Goal: Navigation & Orientation: Find specific page/section

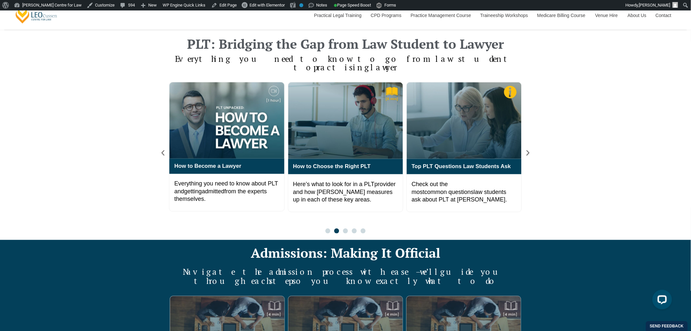
scroll to position [435, 0]
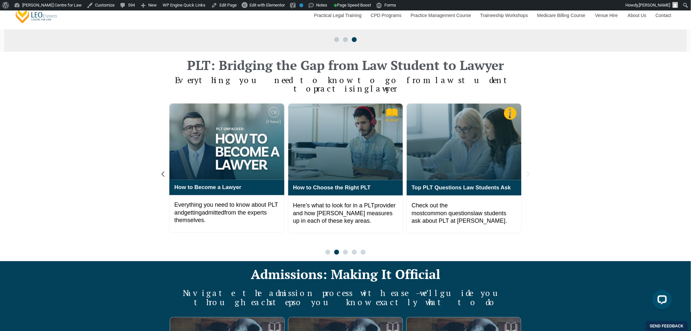
click at [526, 170] on icon "Next slide" at bounding box center [528, 173] width 7 height 7
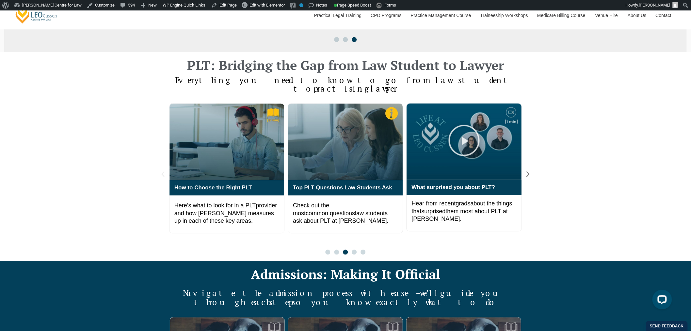
click at [161, 170] on icon "Previous slide" at bounding box center [162, 173] width 7 height 7
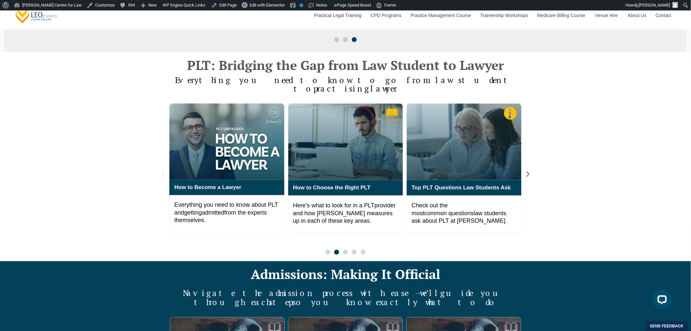
click at [161, 170] on icon "Previous slide" at bounding box center [162, 173] width 7 height 7
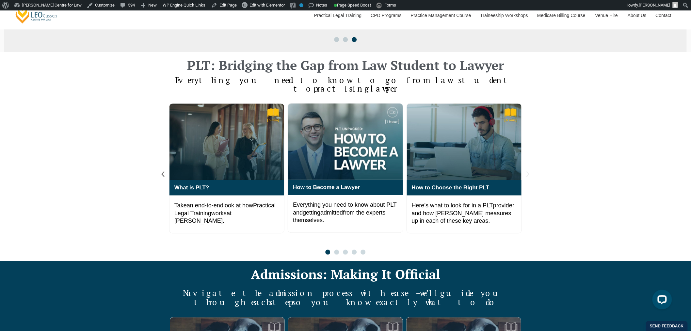
click at [531, 162] on div "PLT: Bridging the Gap from Law Student to Lawyer Everything you need to know to…" at bounding box center [345, 156] width 691 height 209
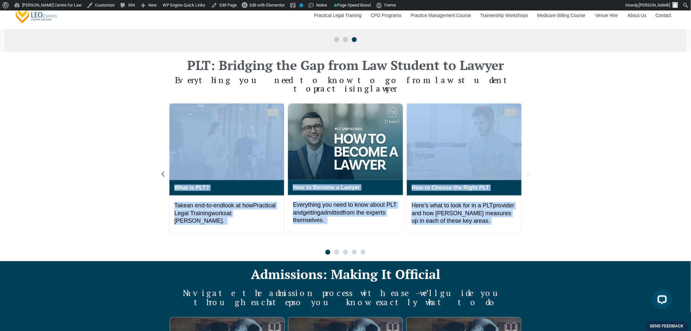
click at [529, 170] on icon "Next slide" at bounding box center [528, 173] width 7 height 7
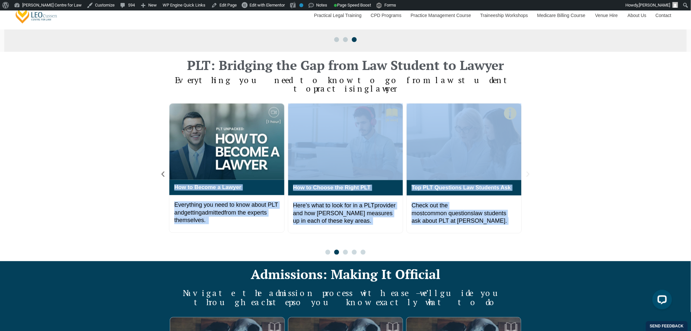
click at [528, 170] on icon "Next slide" at bounding box center [528, 173] width 7 height 7
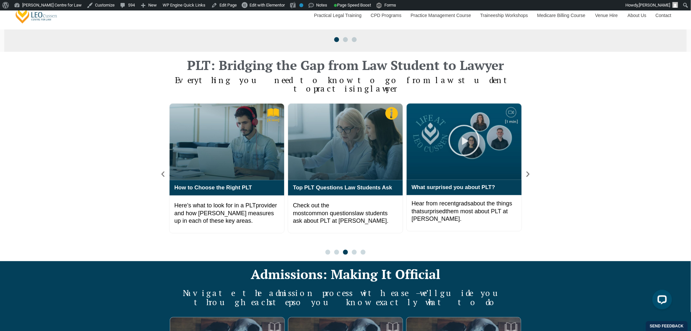
click at [573, 164] on div "PLT: Bridging the Gap from Law Student to Lawyer Everything you need to know to…" at bounding box center [345, 156] width 691 height 209
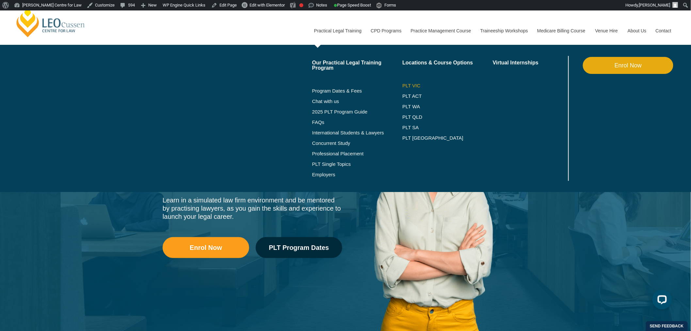
click at [414, 85] on link "PLT VIC" at bounding box center [447, 85] width 90 height 5
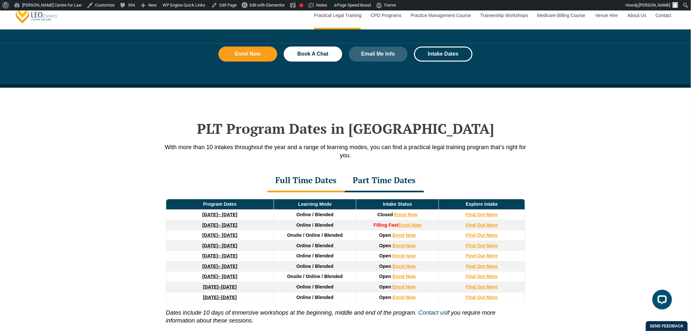
scroll to position [871, 0]
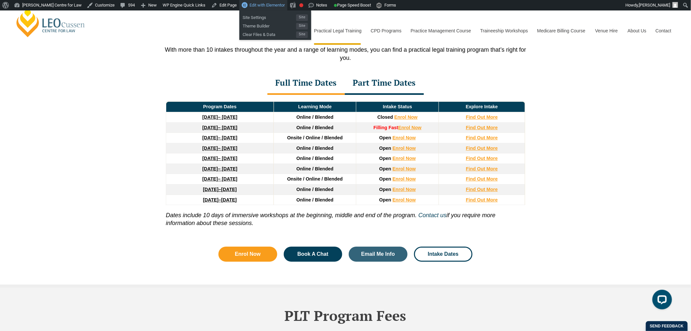
click at [269, 7] on span "Edit with Elementor" at bounding box center [267, 5] width 35 height 5
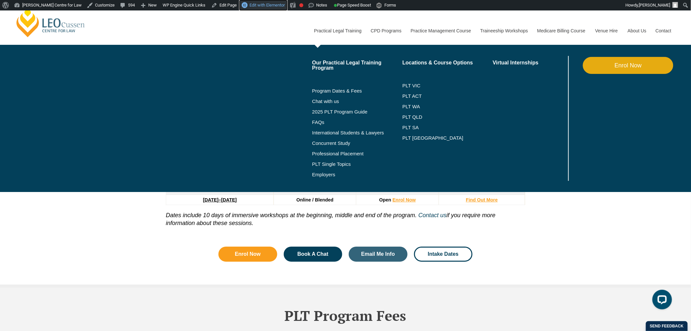
scroll to position [0, 0]
click at [418, 97] on link "PLT ACT" at bounding box center [447, 95] width 90 height 5
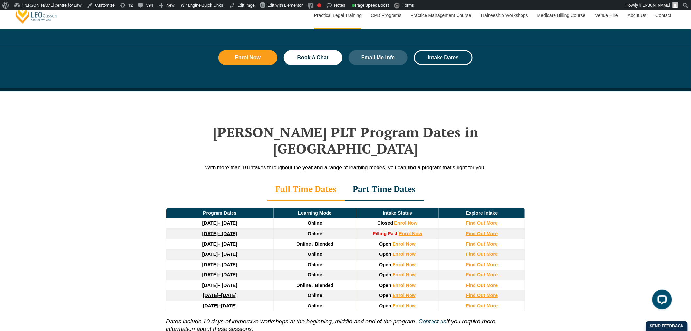
scroll to position [871, 0]
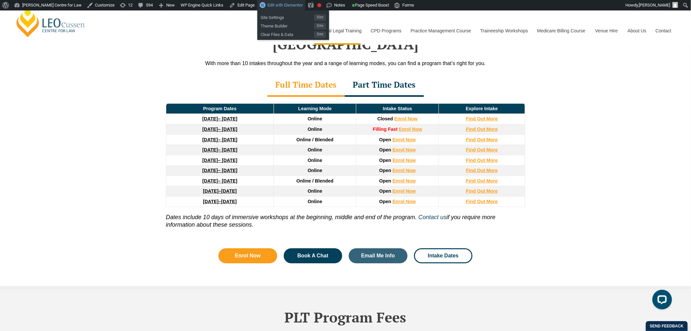
click at [273, 9] on link "Edit with Elementor" at bounding box center [281, 5] width 48 height 10
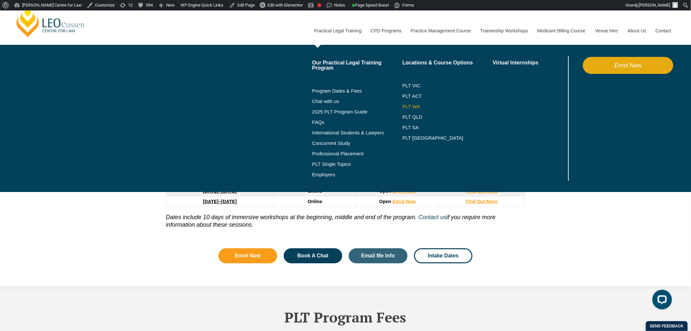
click at [417, 106] on link "PLT WA" at bounding box center [439, 106] width 74 height 5
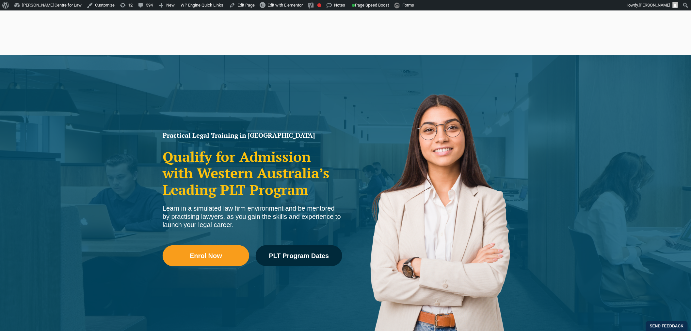
scroll to position [290, 0]
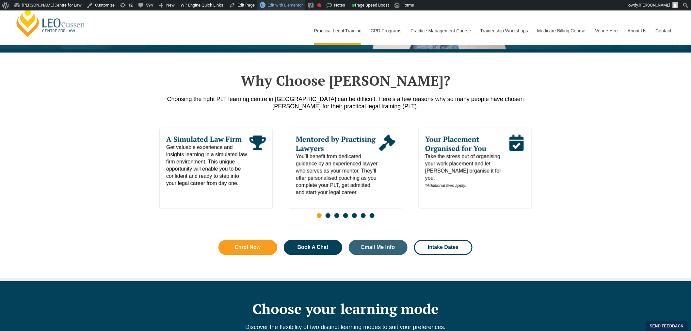
click at [270, 5] on span "Edit with Elementor" at bounding box center [284, 5] width 35 height 5
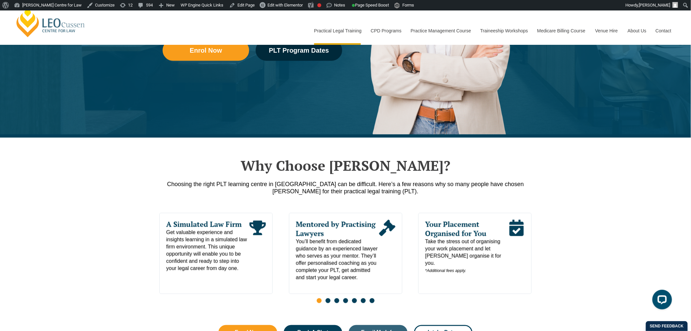
scroll to position [181, 0]
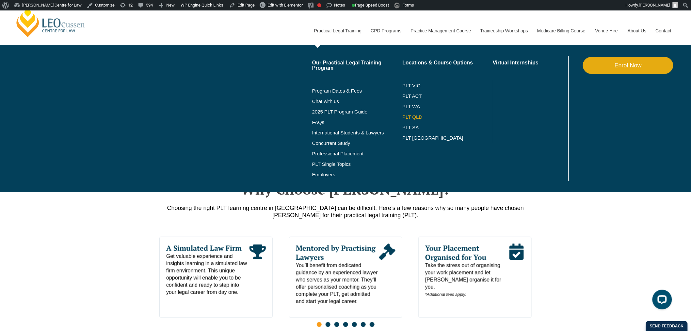
click at [420, 117] on link "PLT QLD" at bounding box center [447, 116] width 90 height 5
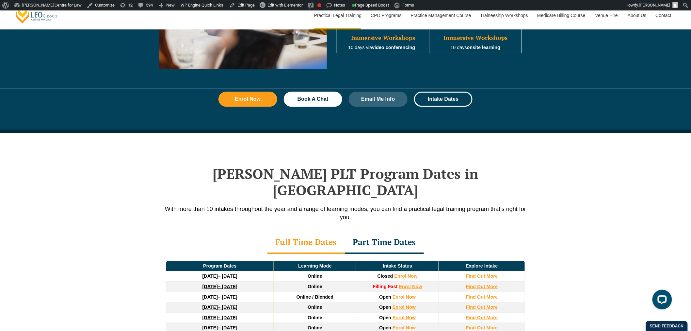
scroll to position [762, 0]
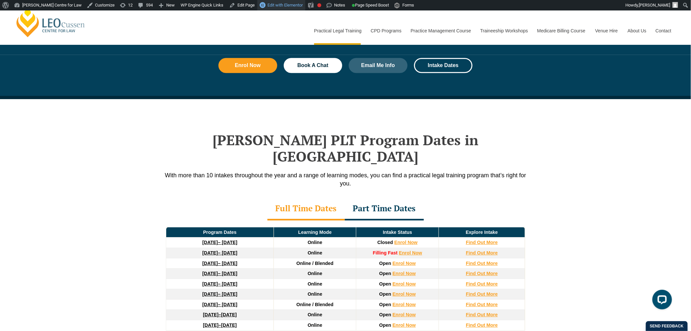
click at [284, 8] on link "Edit with Elementor" at bounding box center [281, 5] width 48 height 10
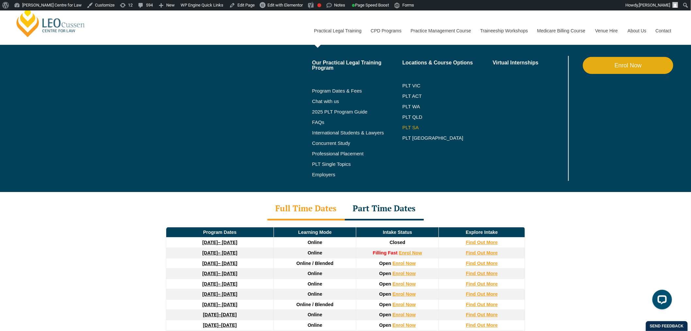
click at [409, 125] on link "PLT SA" at bounding box center [447, 127] width 90 height 5
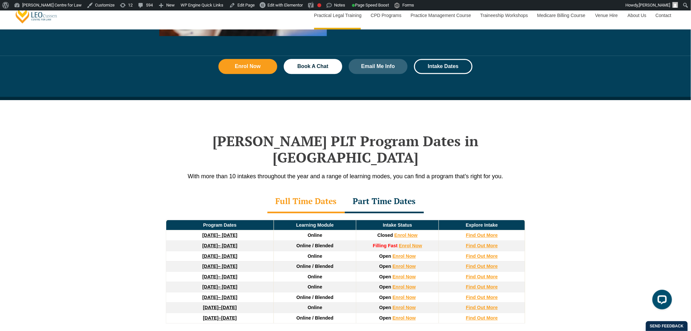
scroll to position [798, 0]
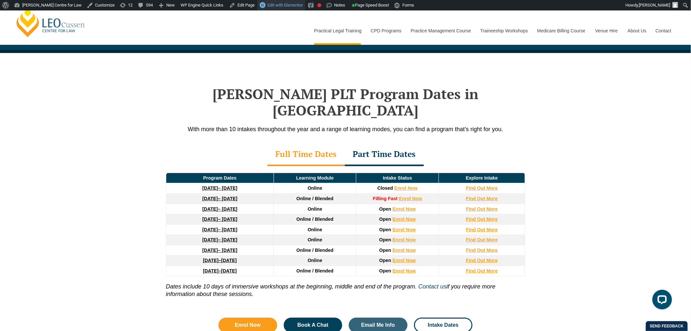
click at [282, 9] on link "Edit with Elementor" at bounding box center [281, 5] width 48 height 10
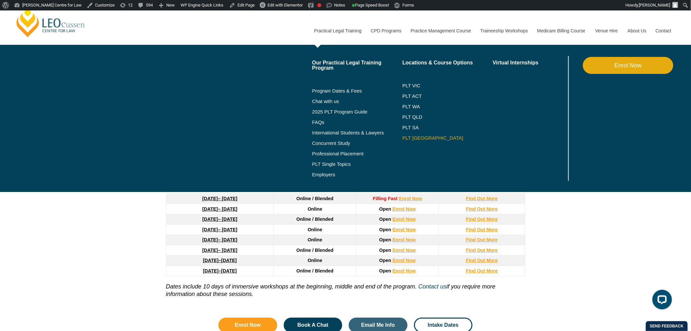
click at [403, 137] on link "PLT [GEOGRAPHIC_DATA]" at bounding box center [447, 137] width 90 height 5
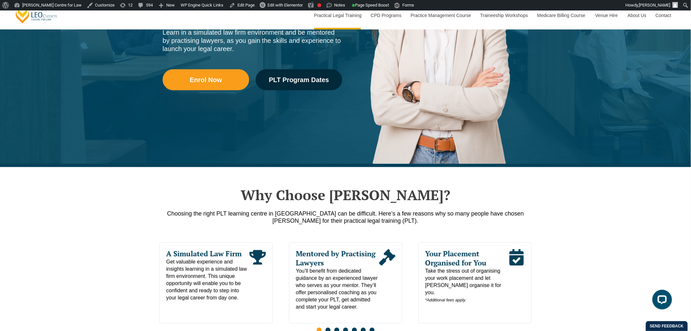
scroll to position [254, 0]
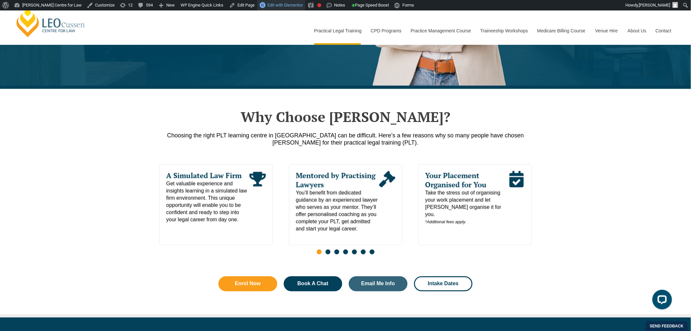
click at [289, 5] on span "Edit with Elementor" at bounding box center [284, 5] width 35 height 5
